Goal: Check status: Check status

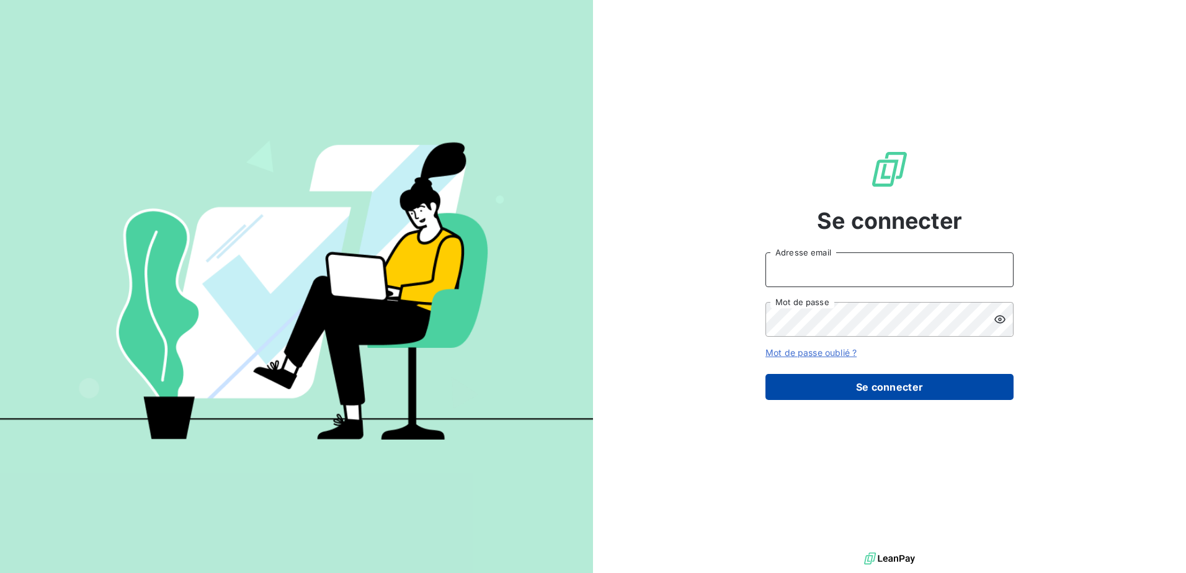
type input "[EMAIL_ADDRESS][PERSON_NAME][DOMAIN_NAME]"
click at [918, 388] on button "Se connecter" at bounding box center [890, 387] width 248 height 26
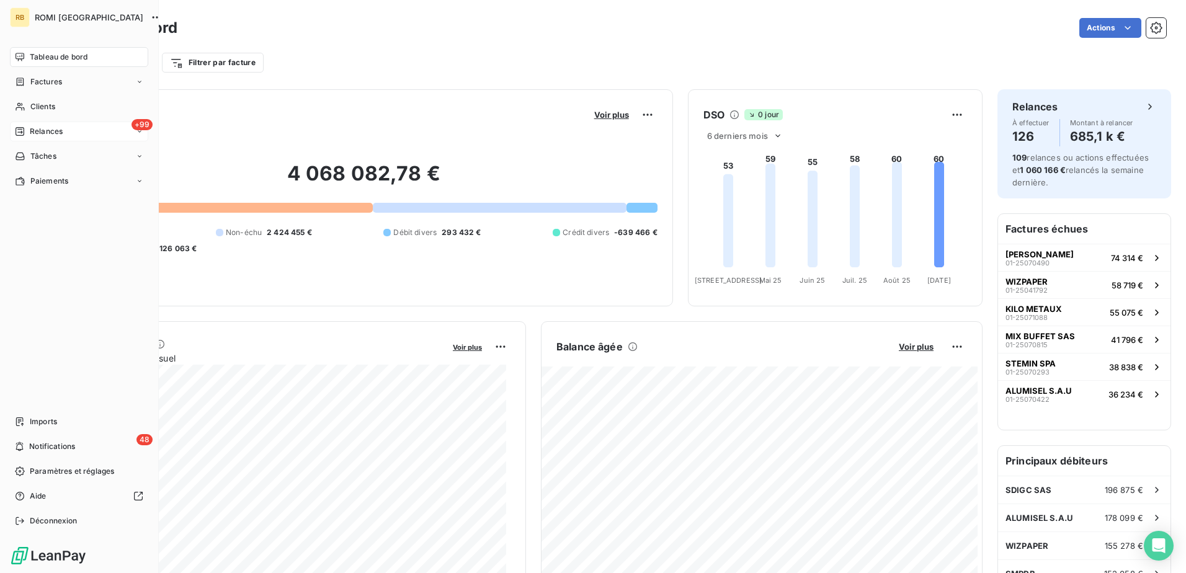
click at [114, 130] on div "+99 Relances" at bounding box center [79, 132] width 138 height 20
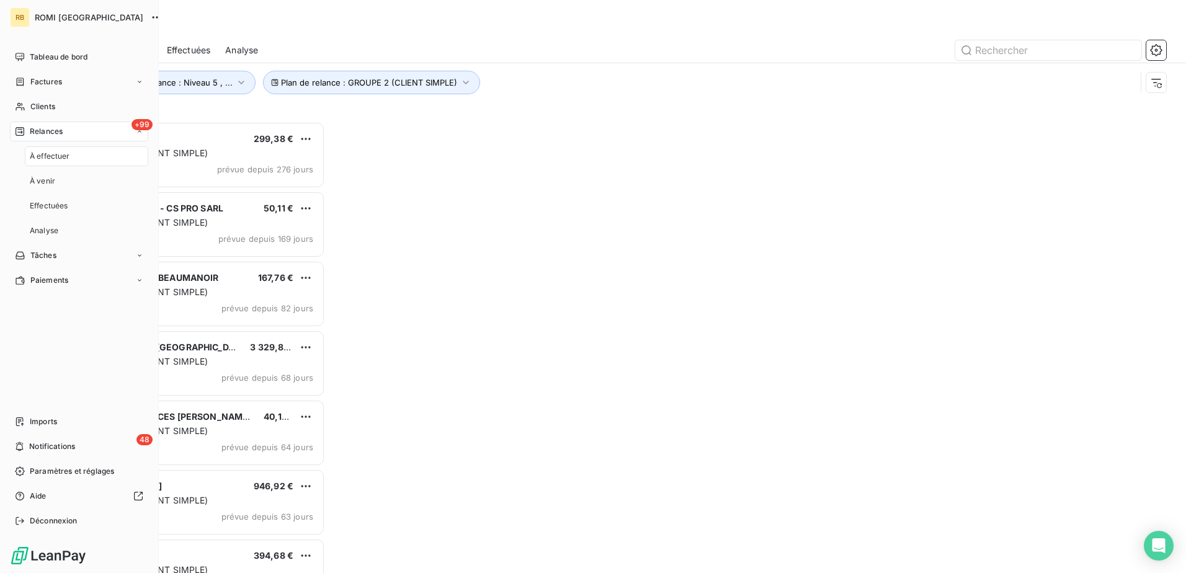
scroll to position [442, 256]
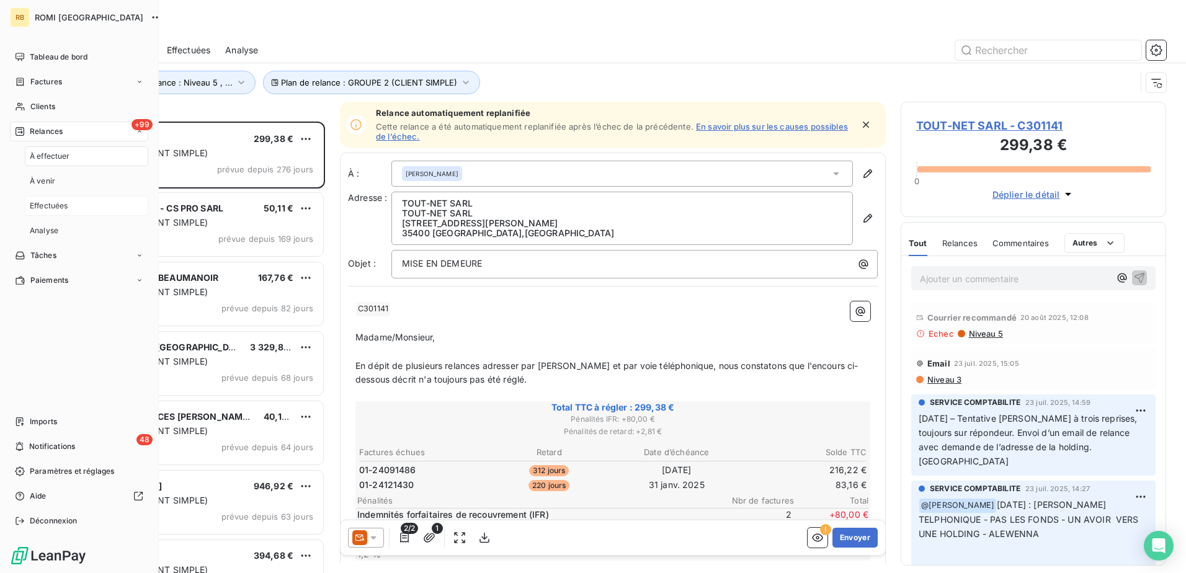
click at [86, 200] on div "Effectuées" at bounding box center [86, 206] width 123 height 20
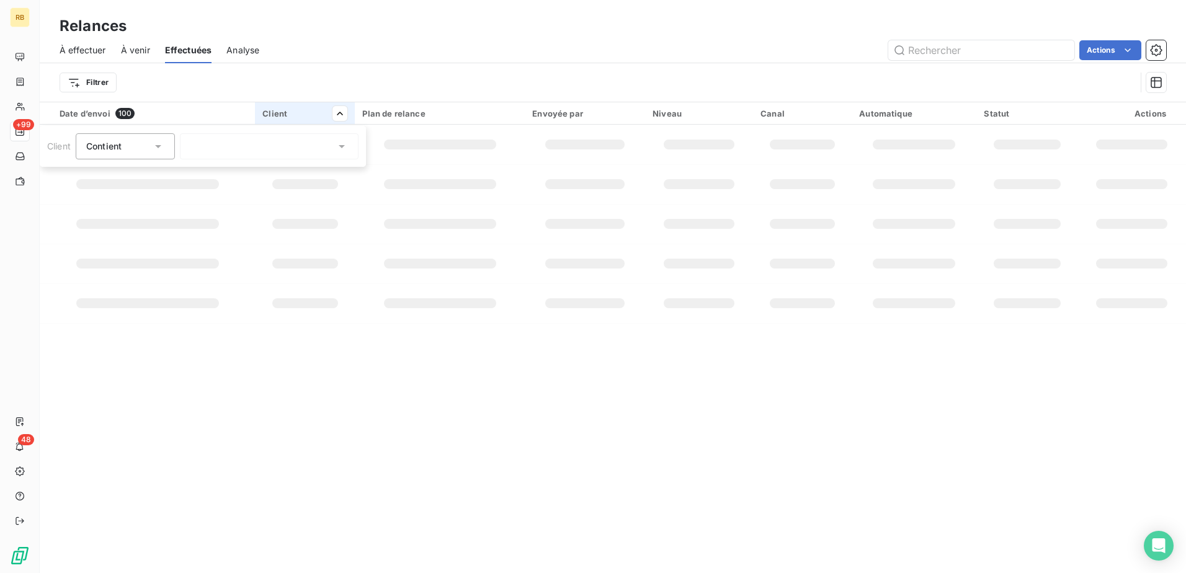
click at [233, 141] on div at bounding box center [269, 146] width 179 height 26
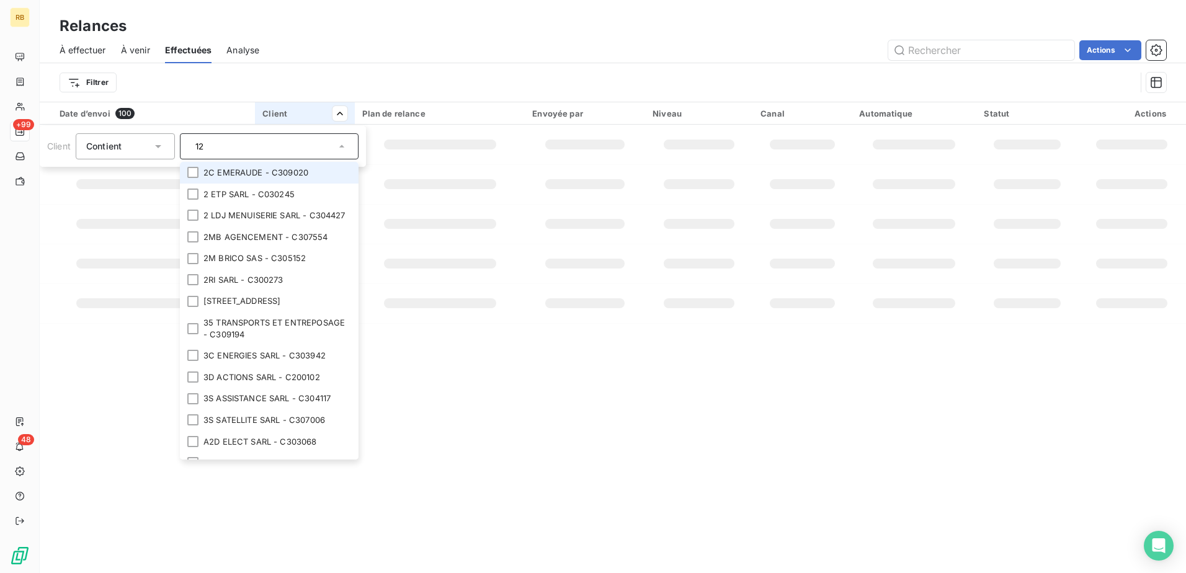
type input "1"
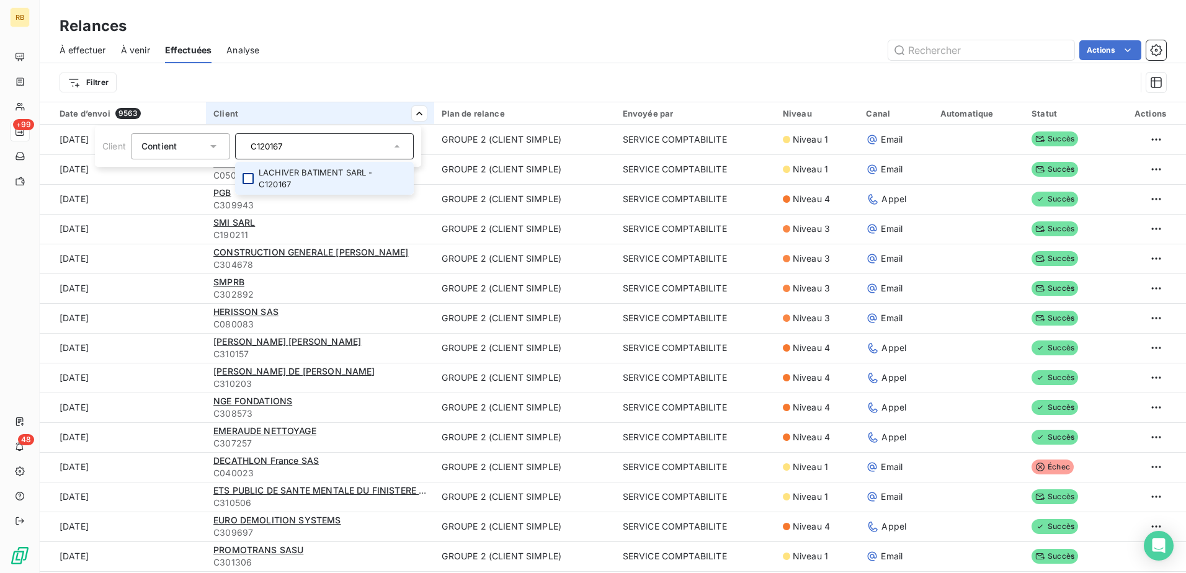
type input "C120167"
click at [247, 180] on div at bounding box center [248, 178] width 11 height 11
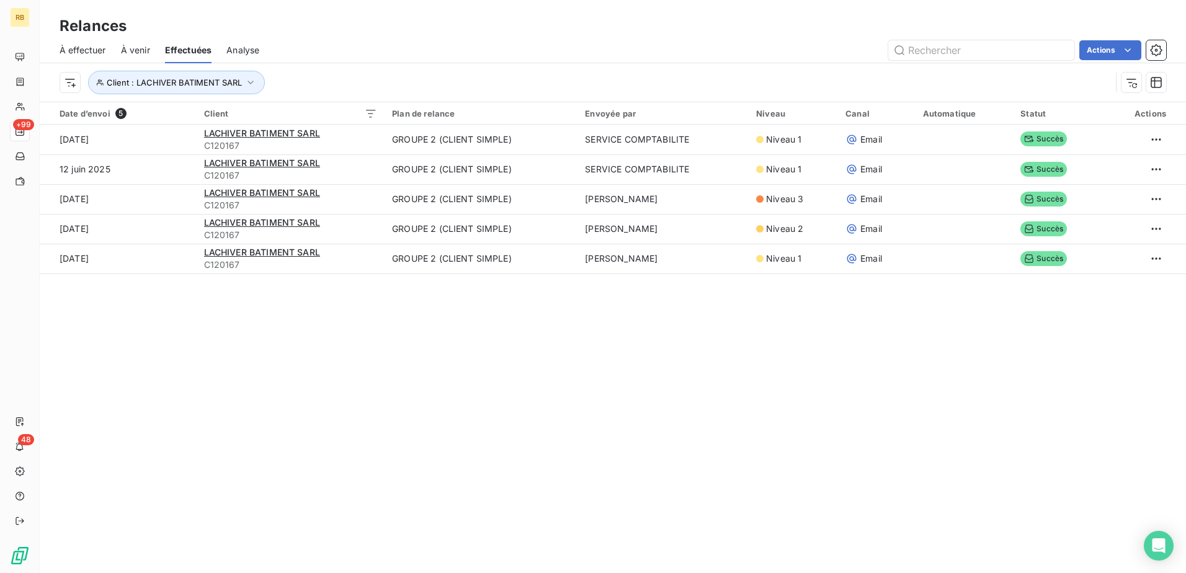
click at [421, 47] on html "RB +99 48 Relances À effectuer À venir Effectuées Analyse Actions Client : LACH…" at bounding box center [593, 286] width 1186 height 573
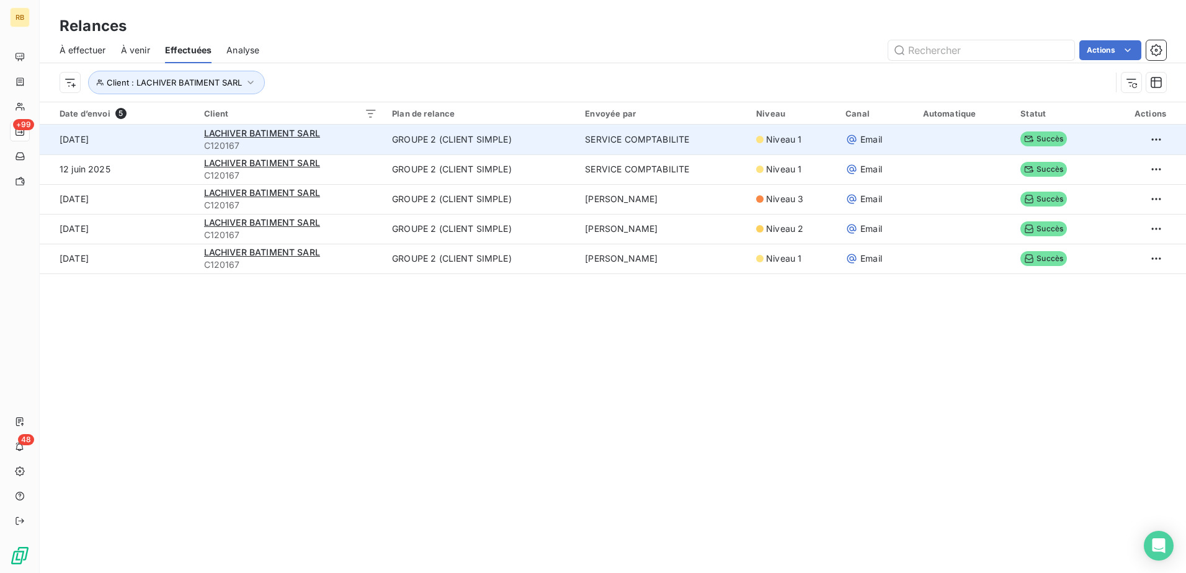
click at [504, 135] on td "GROUPE 2 (CLIENT SIMPLE)" at bounding box center [481, 140] width 193 height 30
